Goal: Navigation & Orientation: Find specific page/section

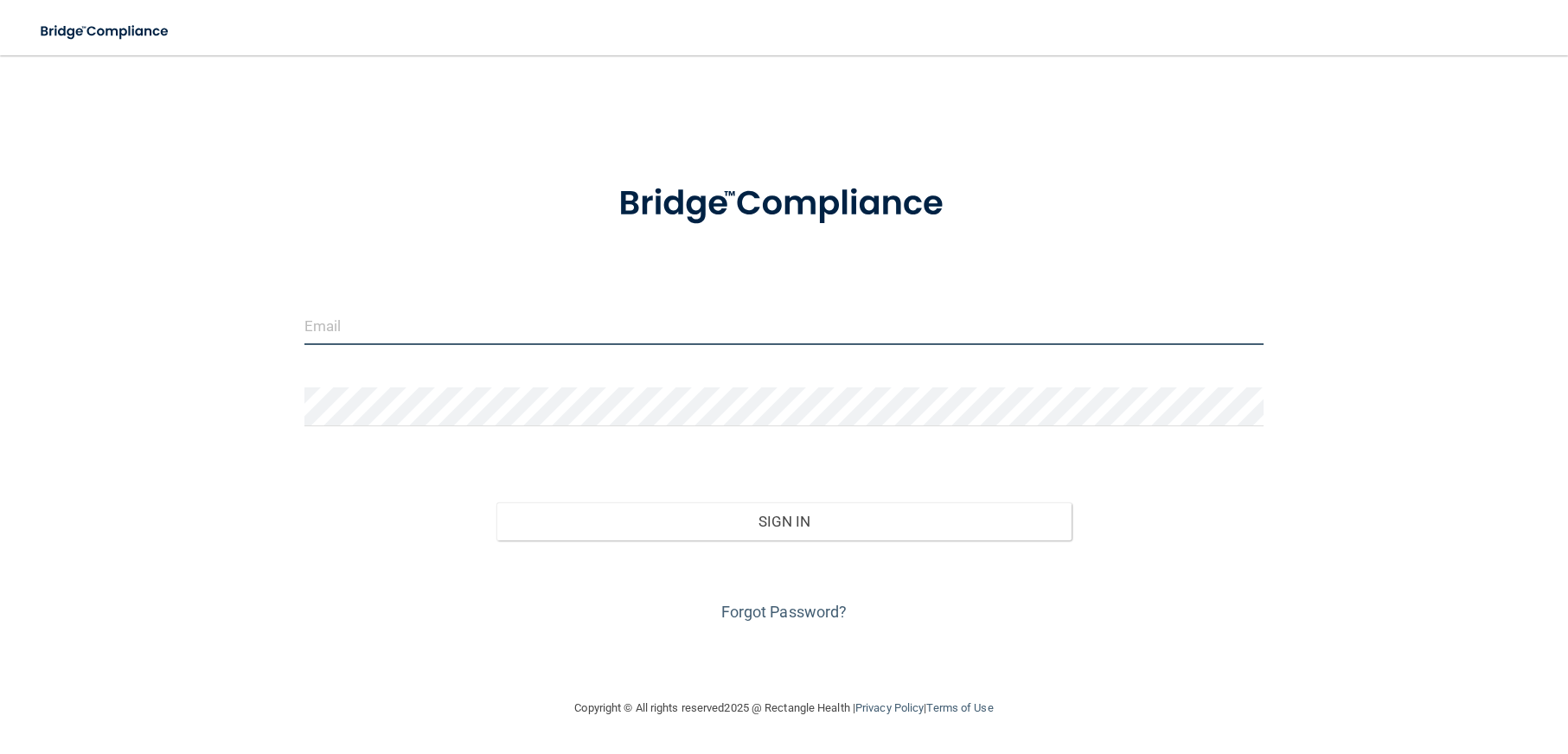
click at [428, 306] on input "email" at bounding box center [784, 325] width 959 height 39
type input "[PERSON_NAME][EMAIL_ADDRESS][DOMAIN_NAME]"
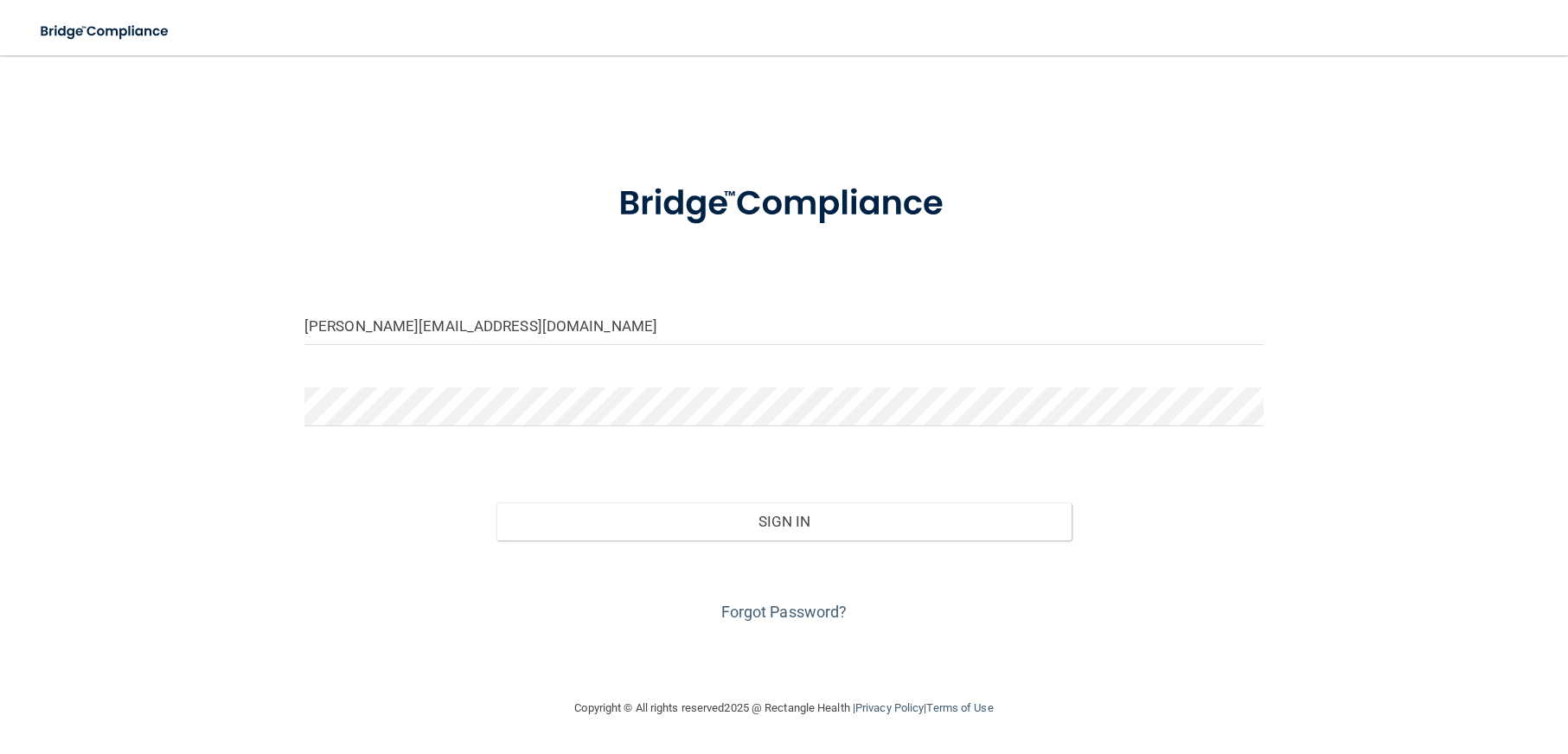
click at [496, 502] on button "Sign In" at bounding box center [783, 521] width 575 height 38
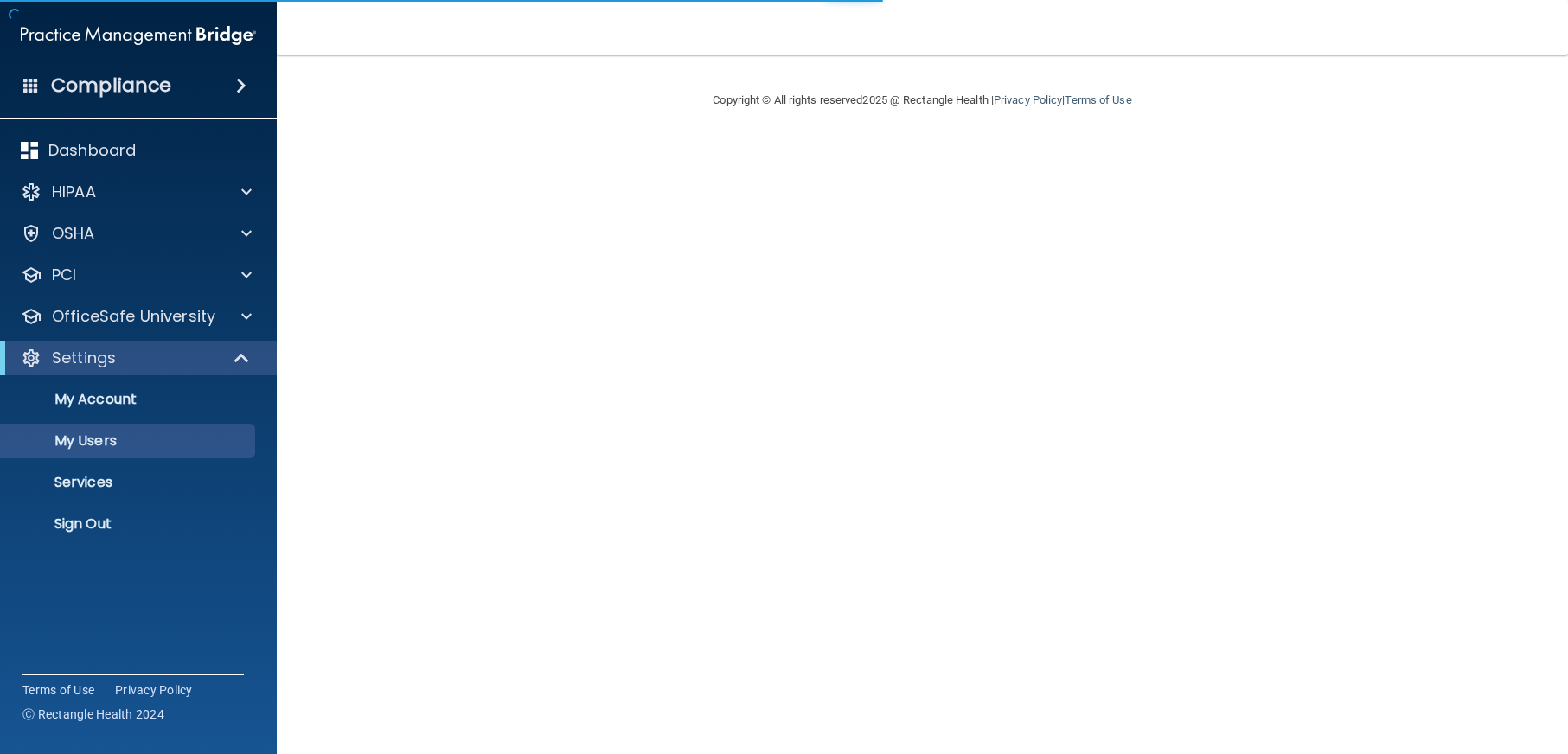
select select "20"
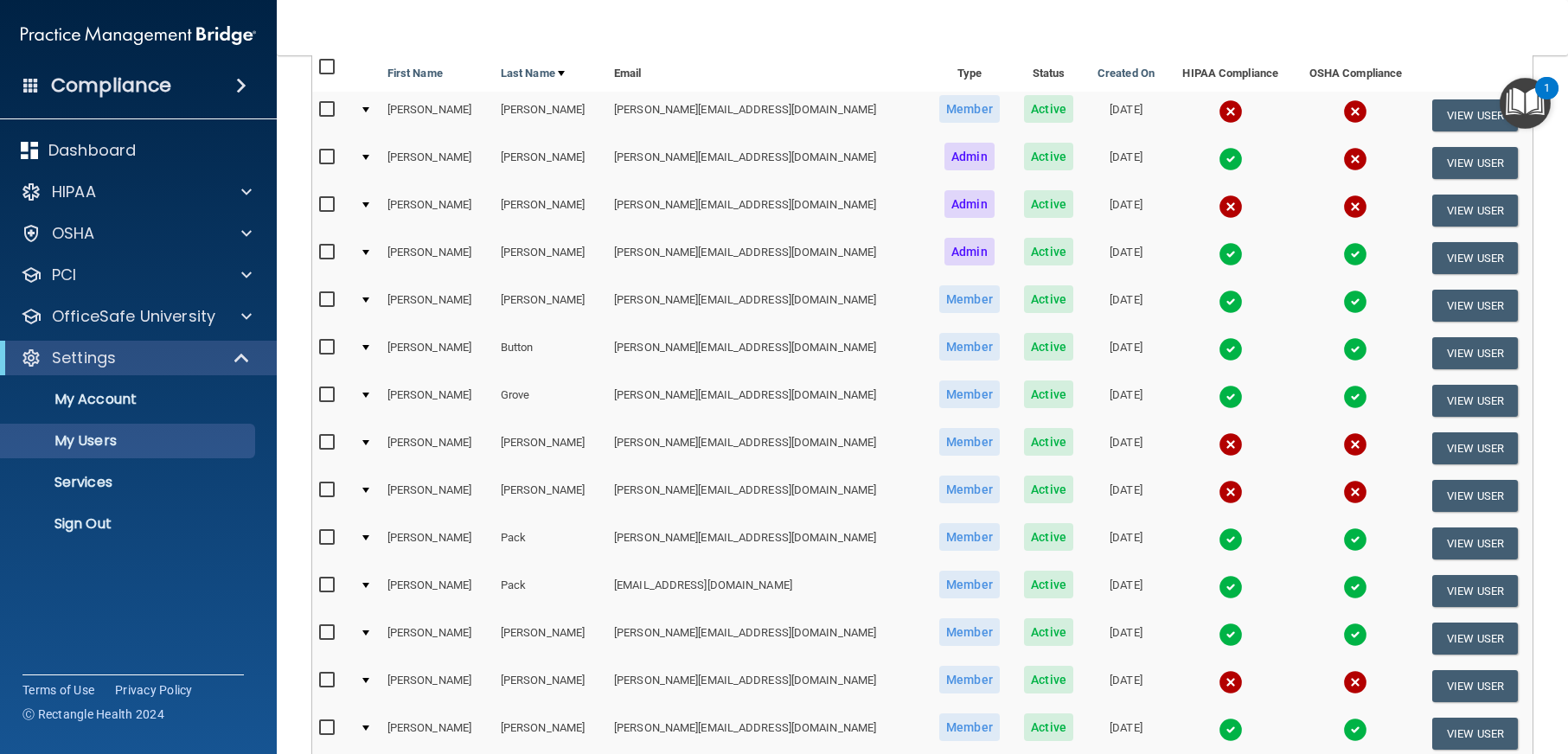
scroll to position [346, 0]
